Goal: Navigation & Orientation: Find specific page/section

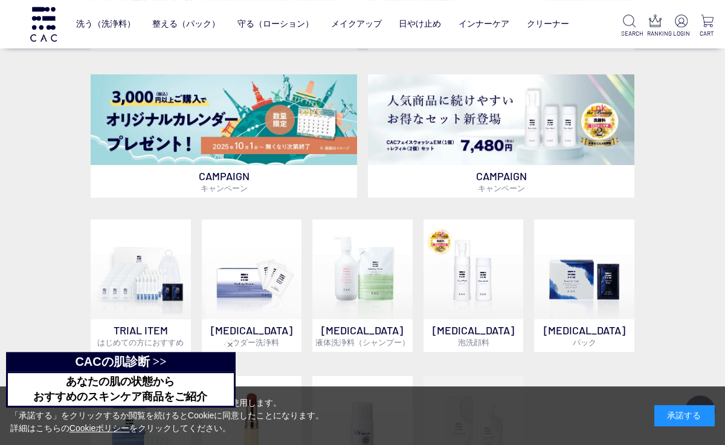
scroll to position [413, 0]
click at [286, 126] on img at bounding box center [224, 119] width 266 height 91
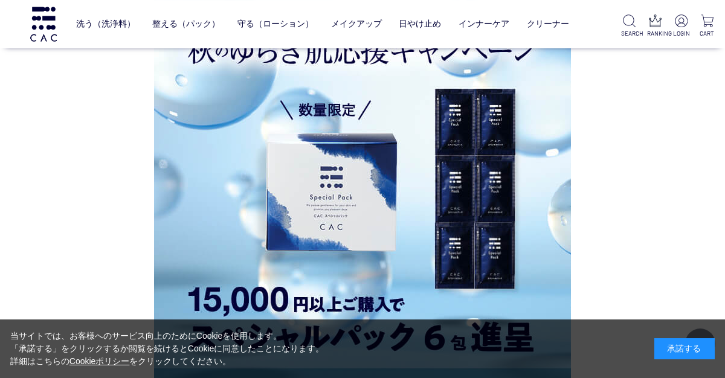
scroll to position [1174, 0]
click at [184, 27] on link "整える（パック）" at bounding box center [186, 24] width 68 height 28
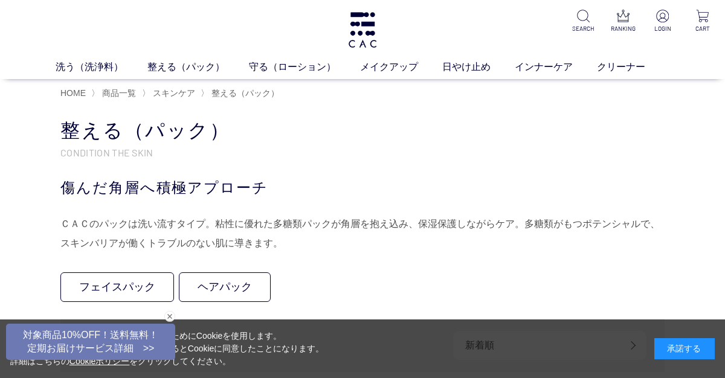
click at [280, 94] on link "保湿化粧水" at bounding box center [284, 90] width 42 height 10
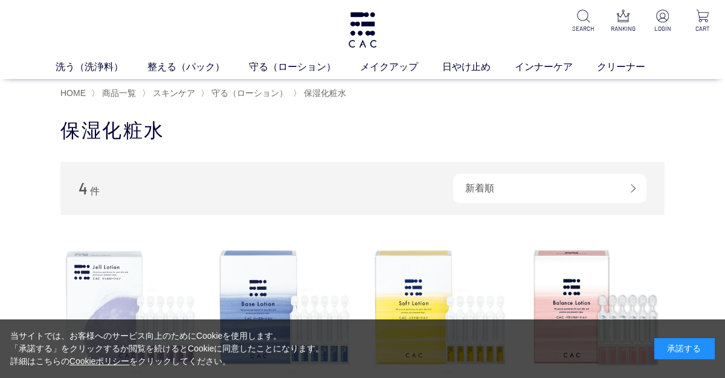
click at [356, 91] on link "柔軟化粧水" at bounding box center [348, 90] width 42 height 10
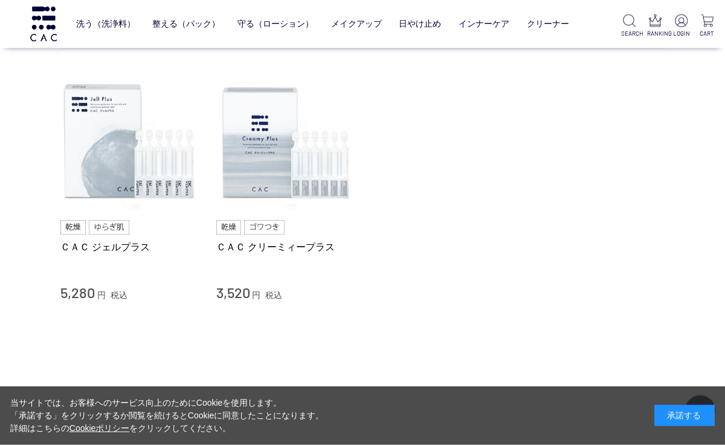
scroll to position [88, 0]
